Goal: Task Accomplishment & Management: Manage account settings

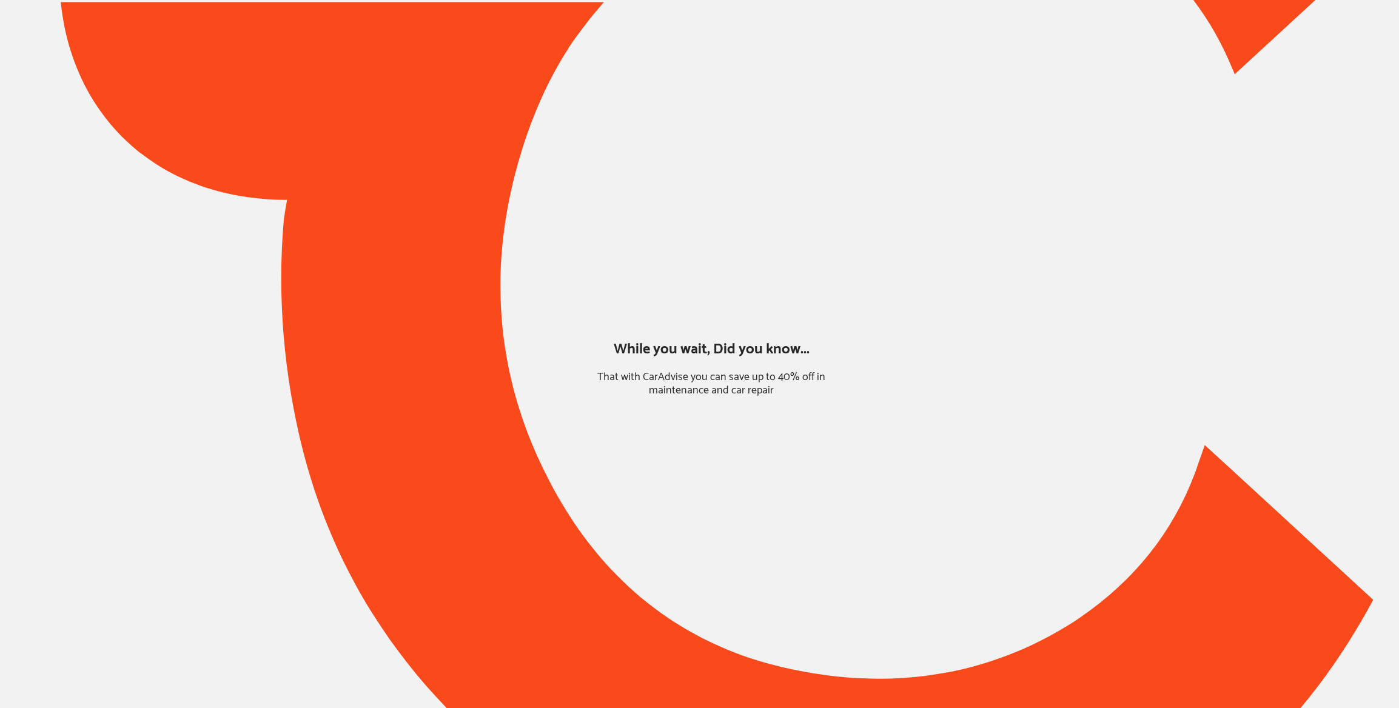
type input "*******"
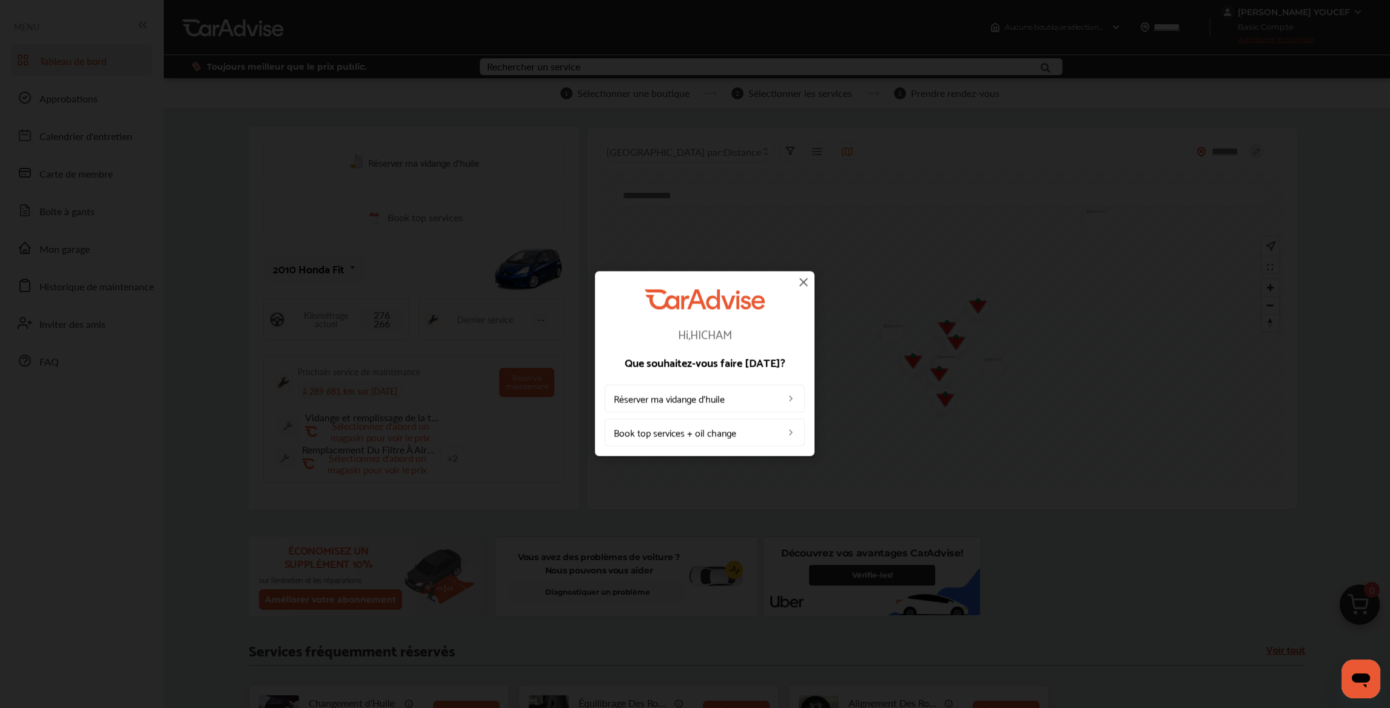
click at [802, 281] on img at bounding box center [803, 282] width 15 height 15
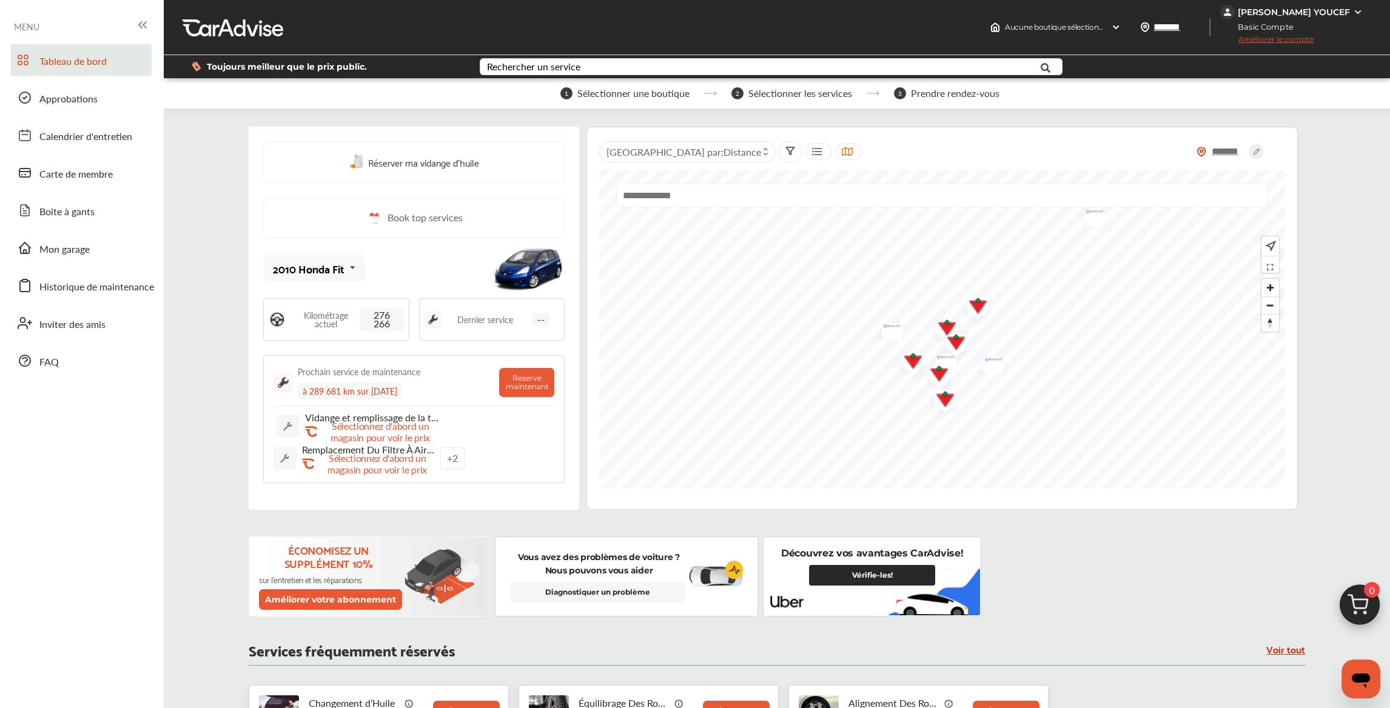
click at [1273, 13] on div "[PERSON_NAME] YOUCEF" at bounding box center [1293, 12] width 112 height 11
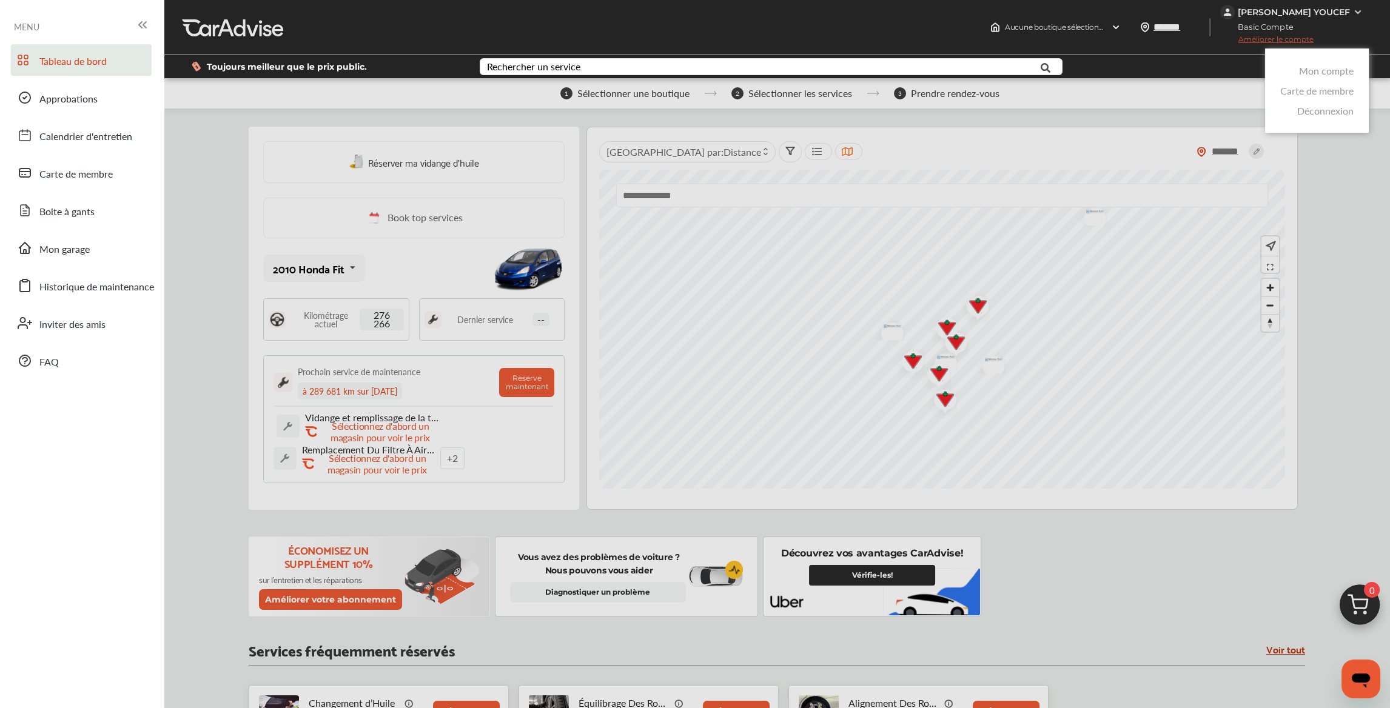
click at [1309, 73] on link "Mon compte" at bounding box center [1326, 71] width 55 height 14
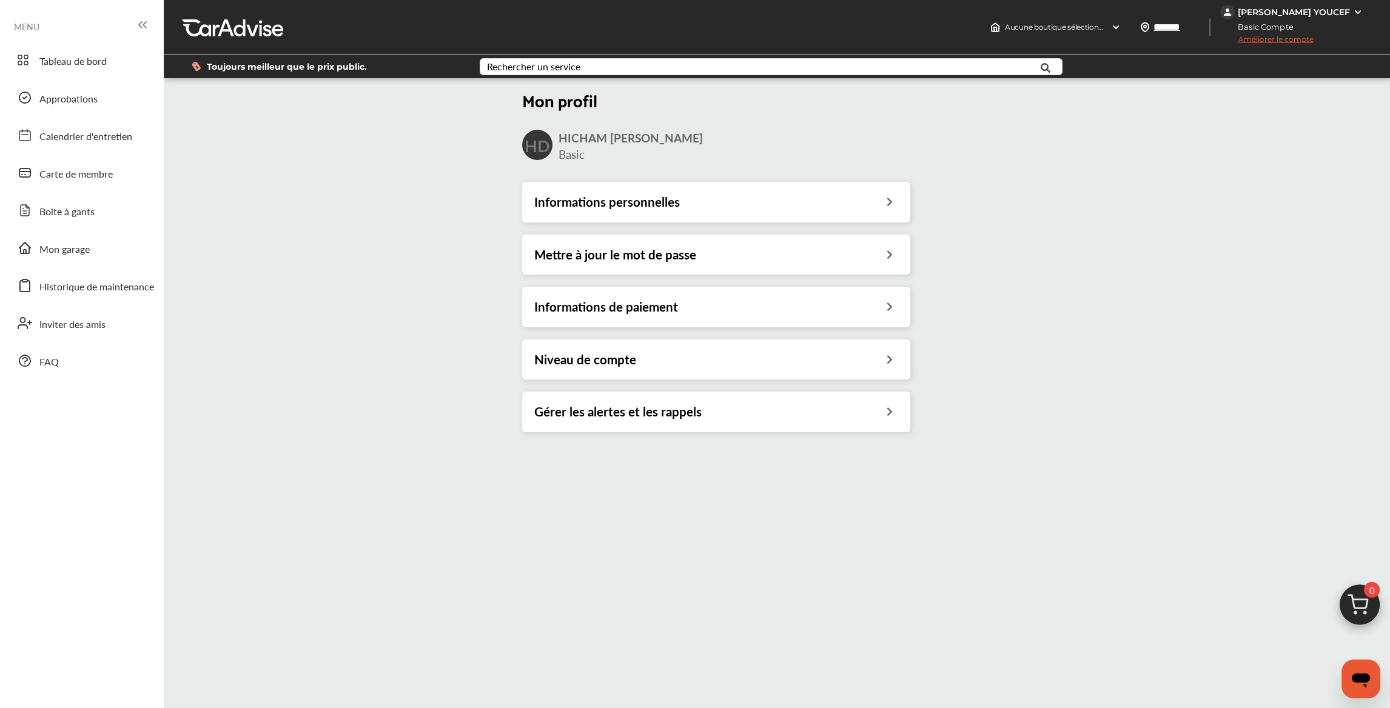
click at [725, 298] on div "Informations de paiement" at bounding box center [716, 307] width 388 height 40
click at [715, 309] on div "Informations de paiement" at bounding box center [716, 307] width 364 height 16
